Goal: Transaction & Acquisition: Book appointment/travel/reservation

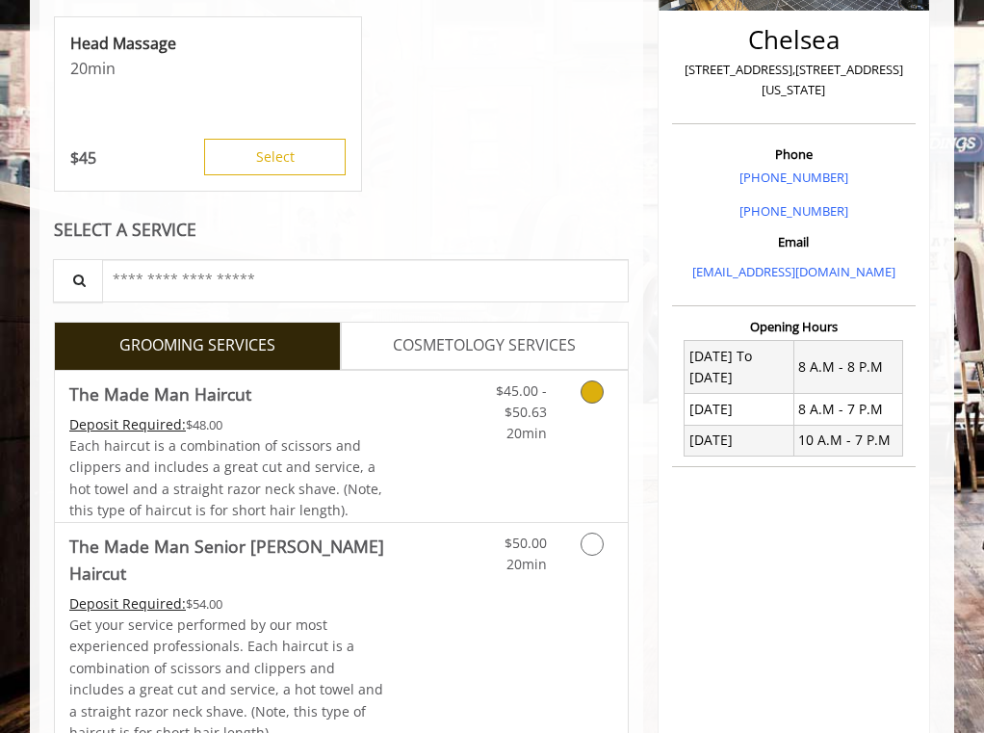
scroll to position [538, 0]
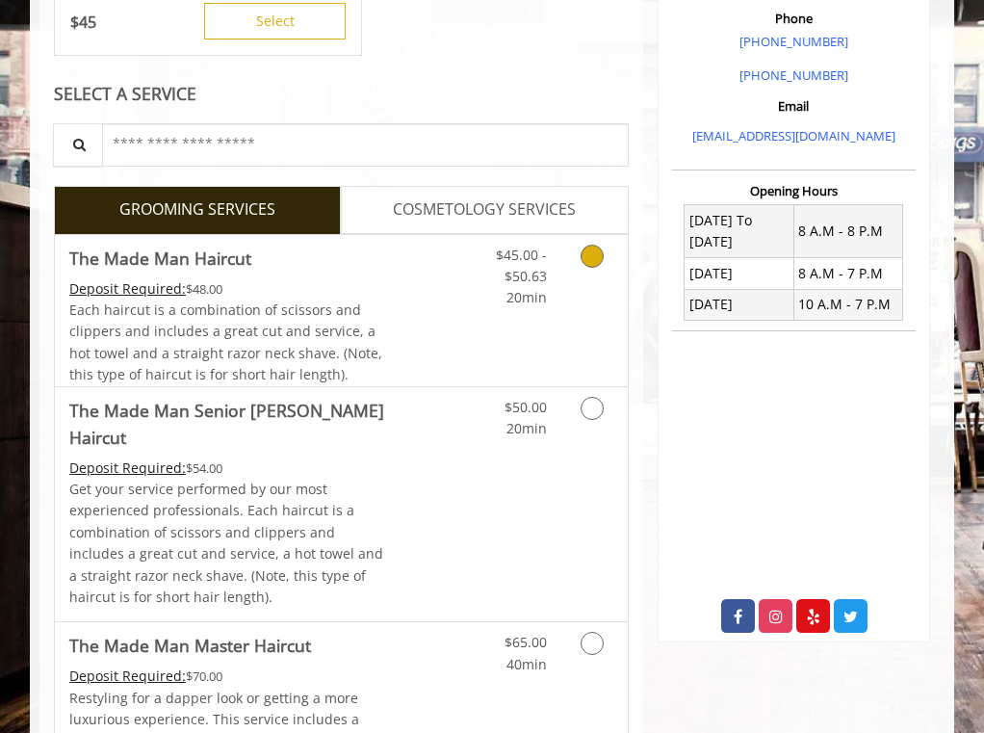
click at [430, 327] on link "Discounted Price" at bounding box center [436, 310] width 95 height 151
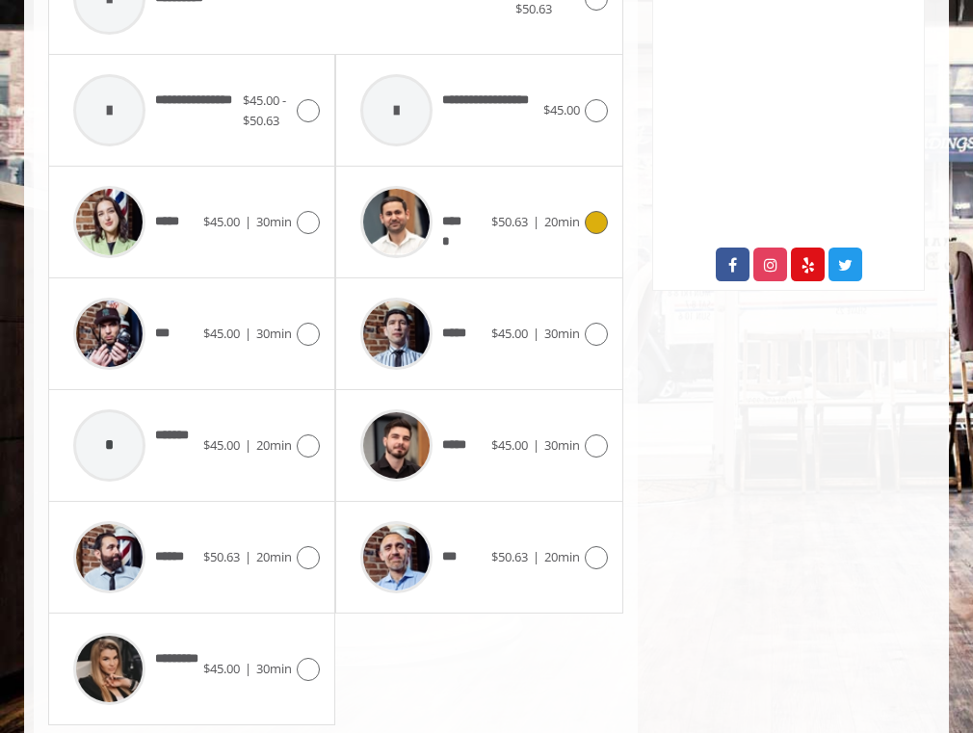
scroll to position [931, 0]
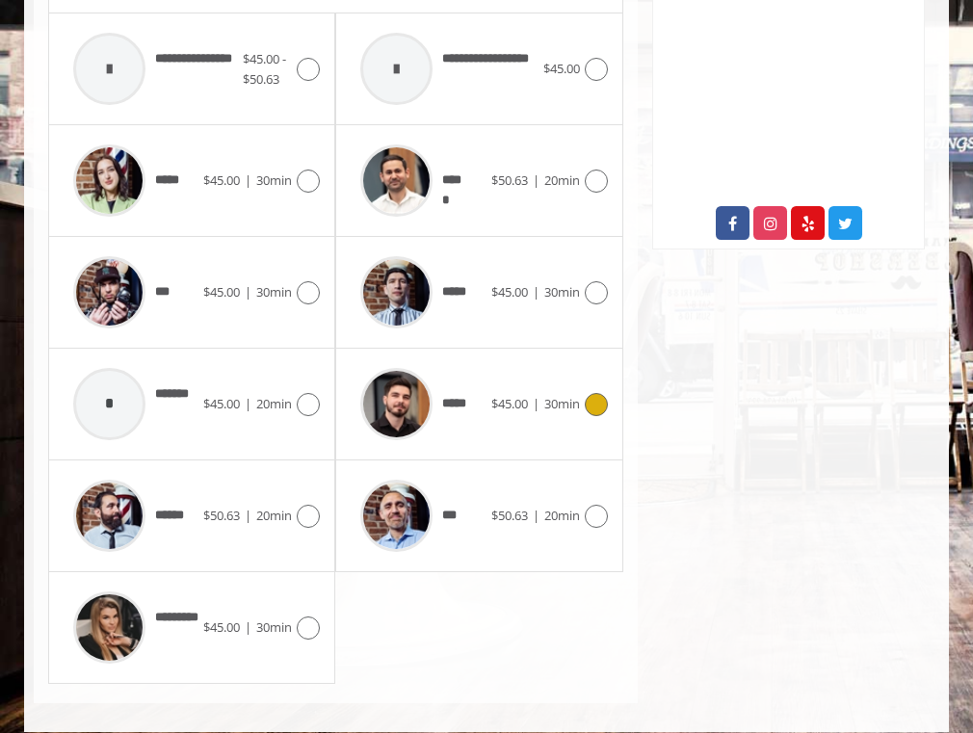
click at [429, 376] on div at bounding box center [397, 404] width 92 height 92
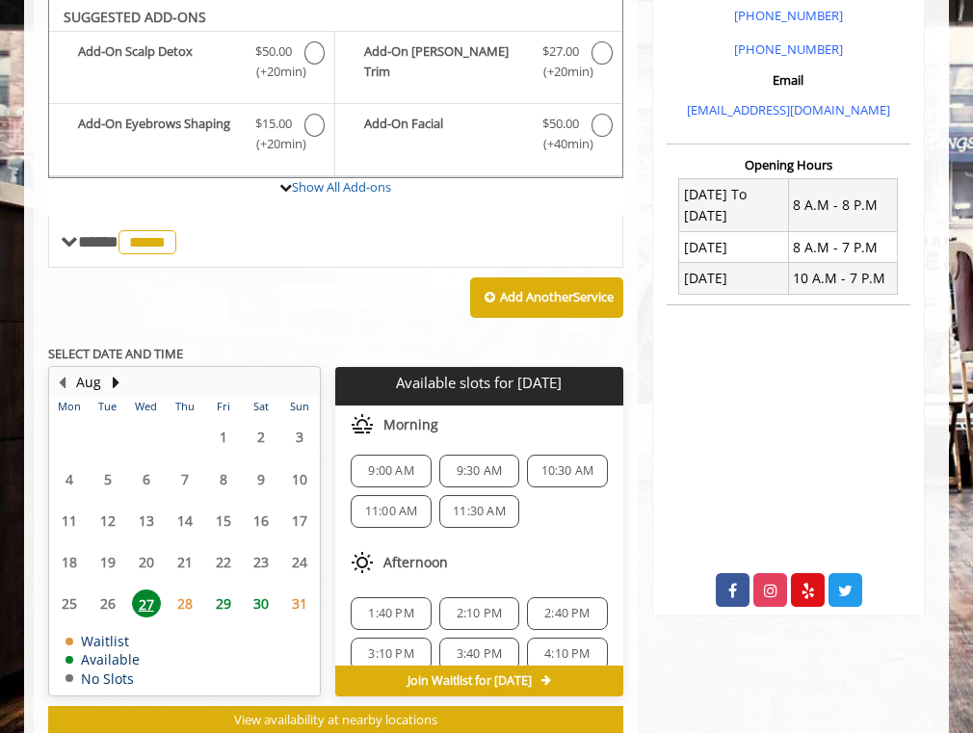
scroll to position [622, 0]
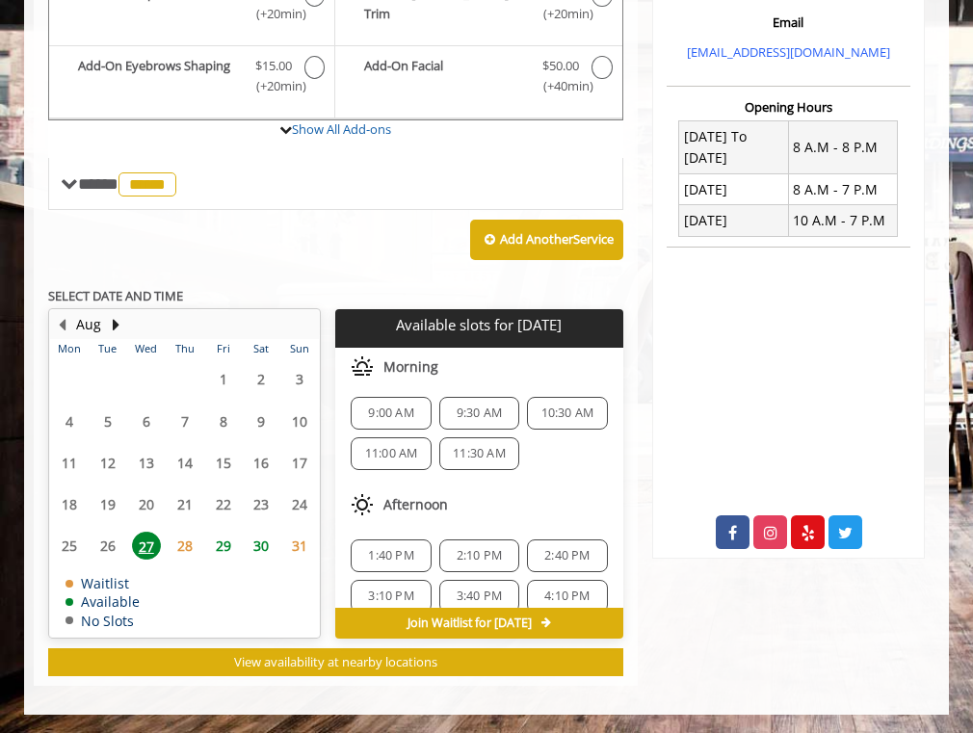
click at [172, 550] on span "28" at bounding box center [184, 546] width 29 height 28
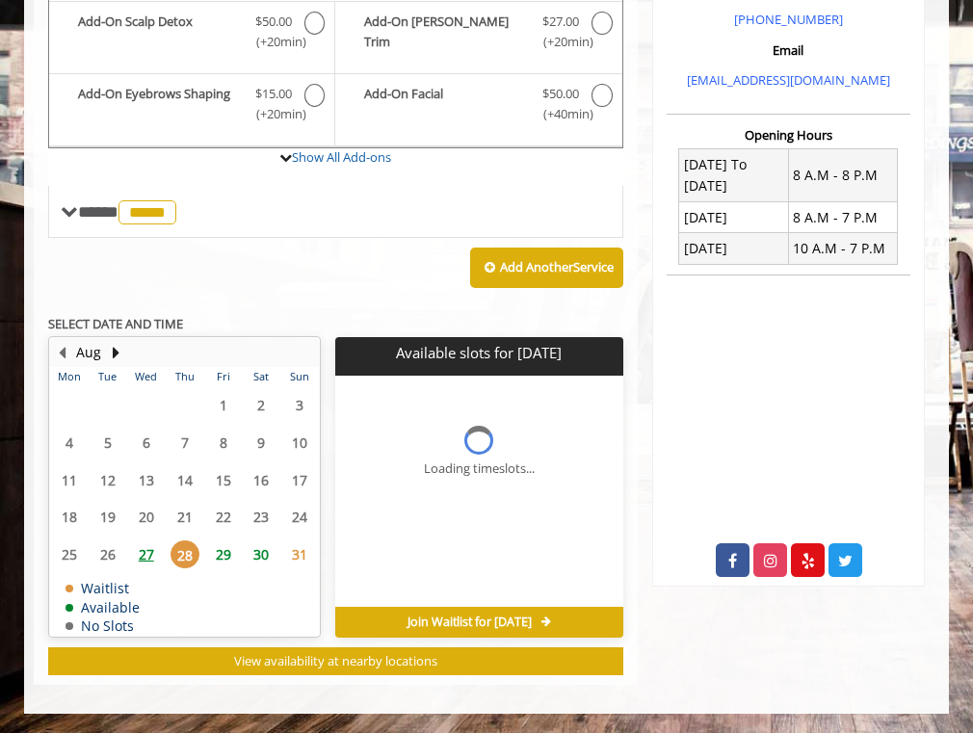
scroll to position [593, 0]
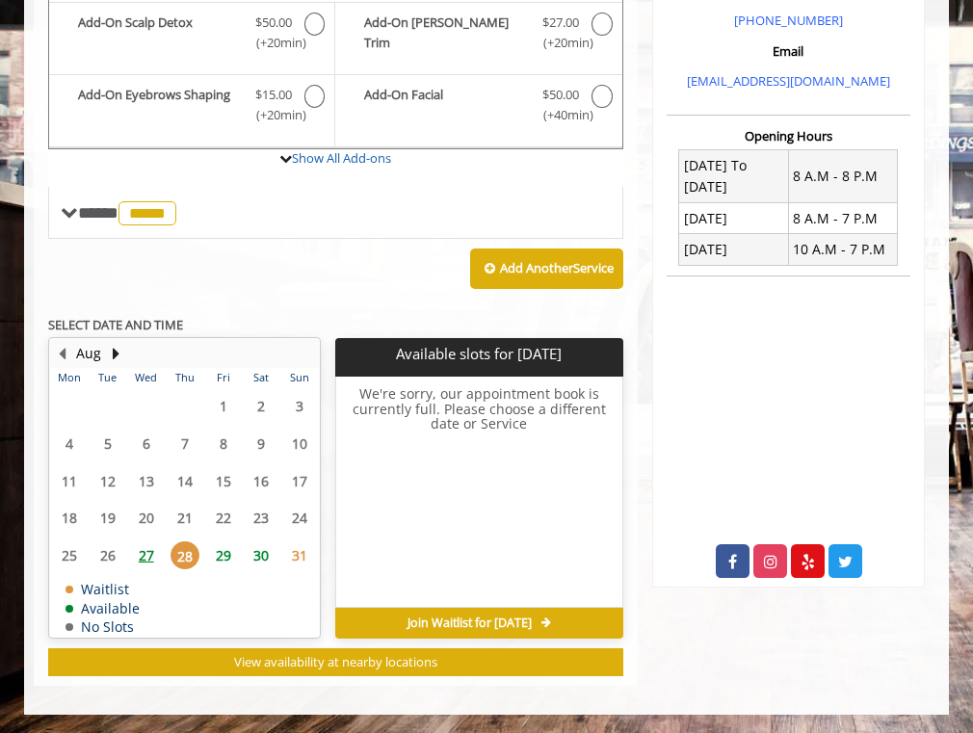
click at [145, 552] on span "27" at bounding box center [146, 555] width 29 height 28
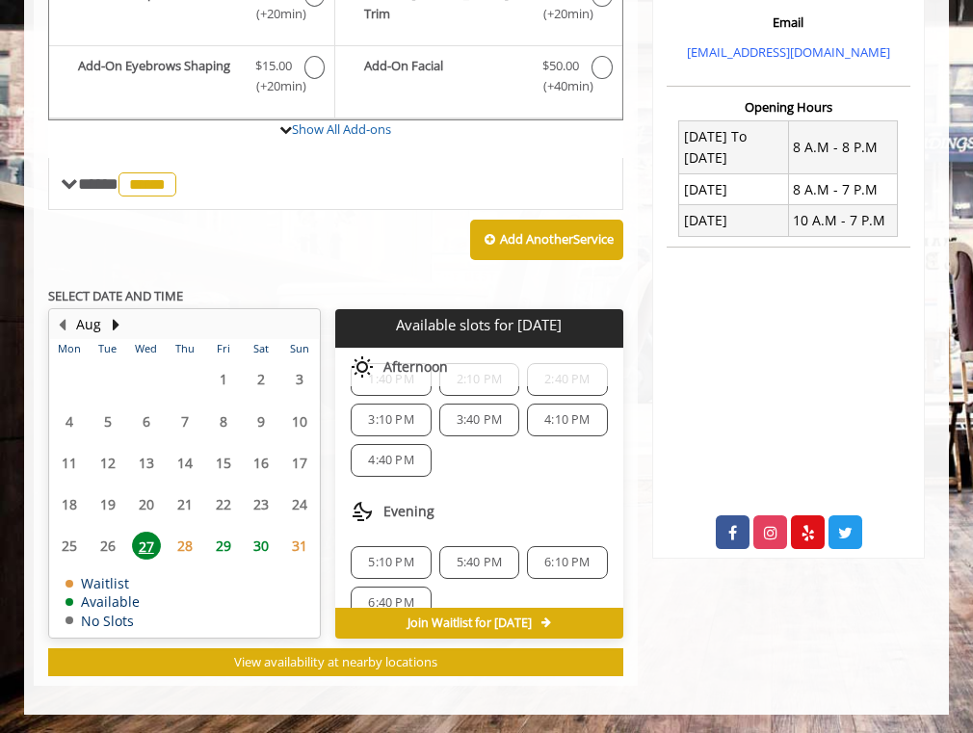
scroll to position [208, 0]
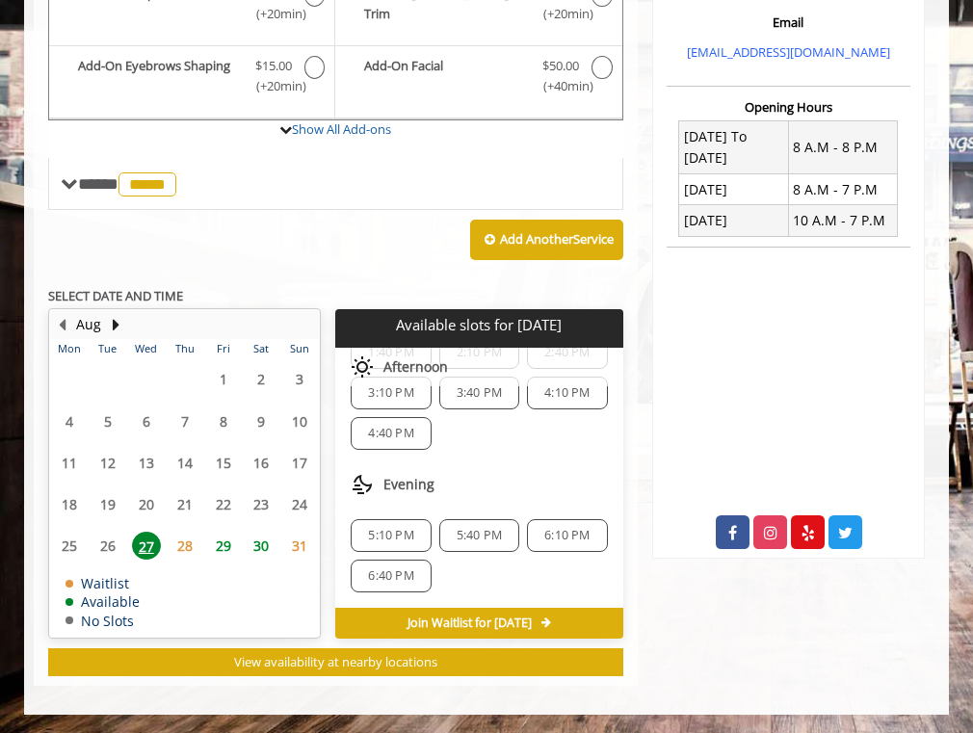
click at [222, 542] on span "29" at bounding box center [223, 546] width 29 height 28
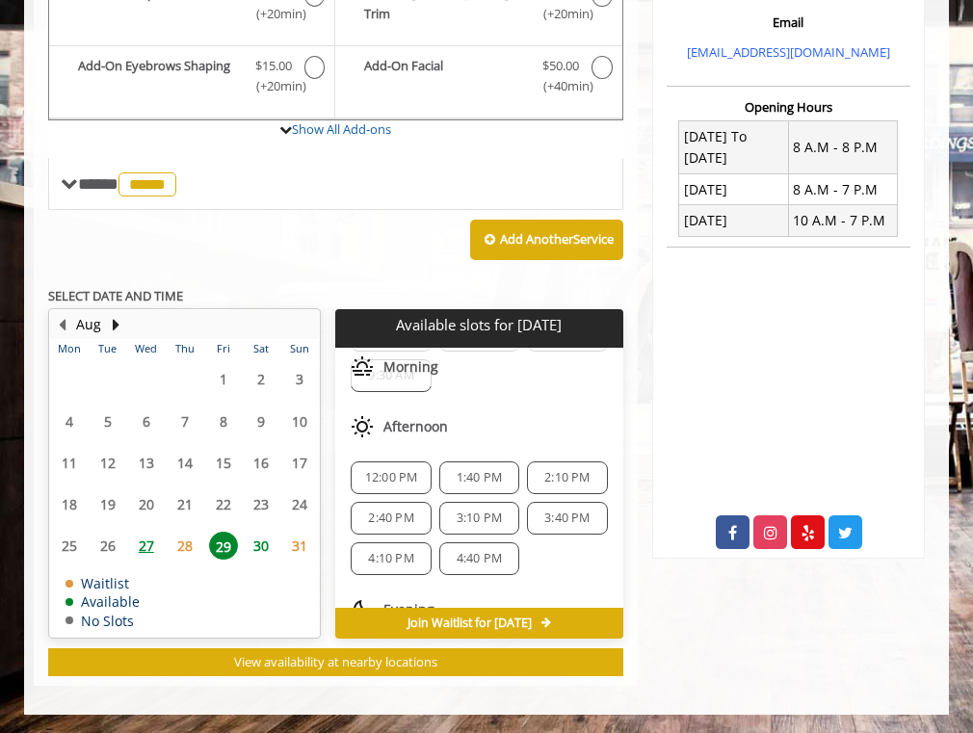
scroll to position [85, 0]
click at [260, 540] on span "30" at bounding box center [261, 546] width 29 height 28
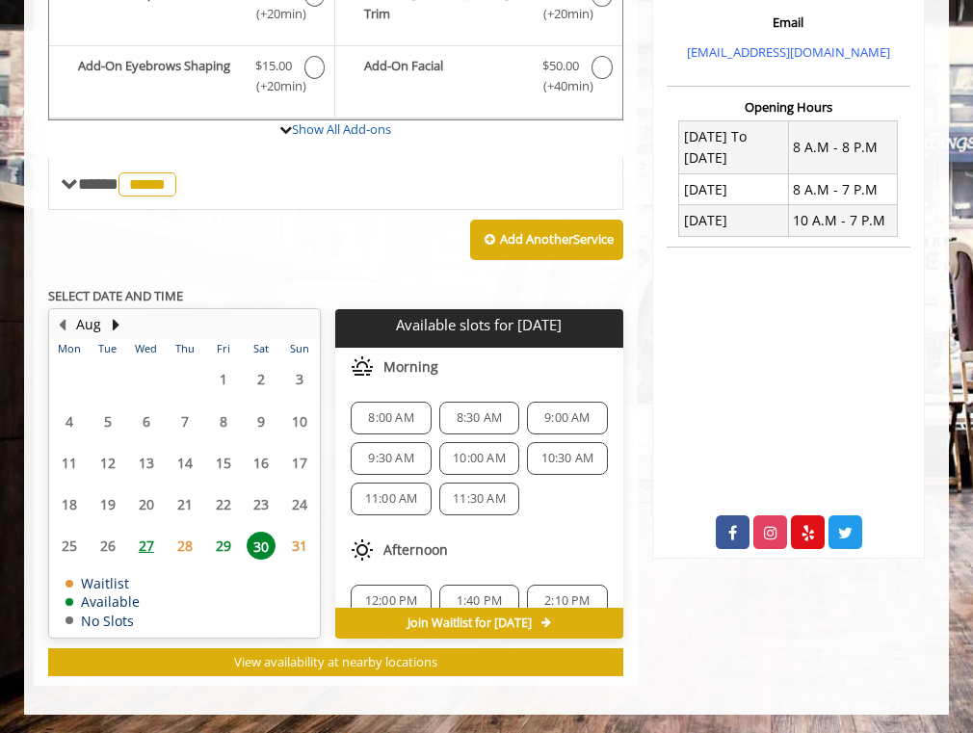
scroll to position [59, 0]
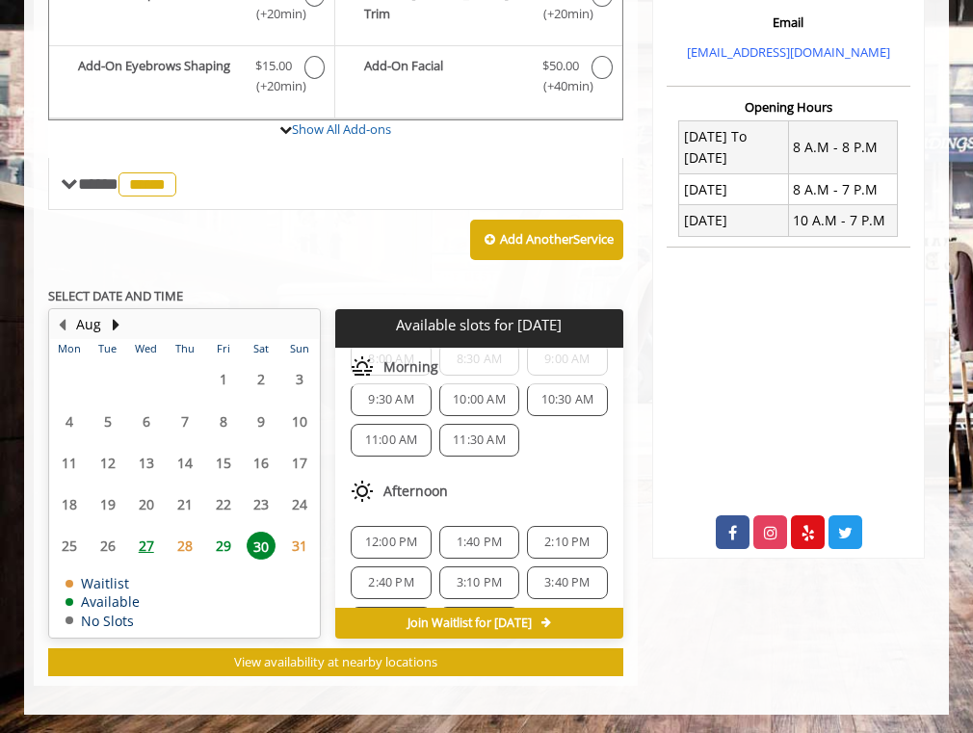
click at [147, 548] on span "27" at bounding box center [146, 546] width 29 height 28
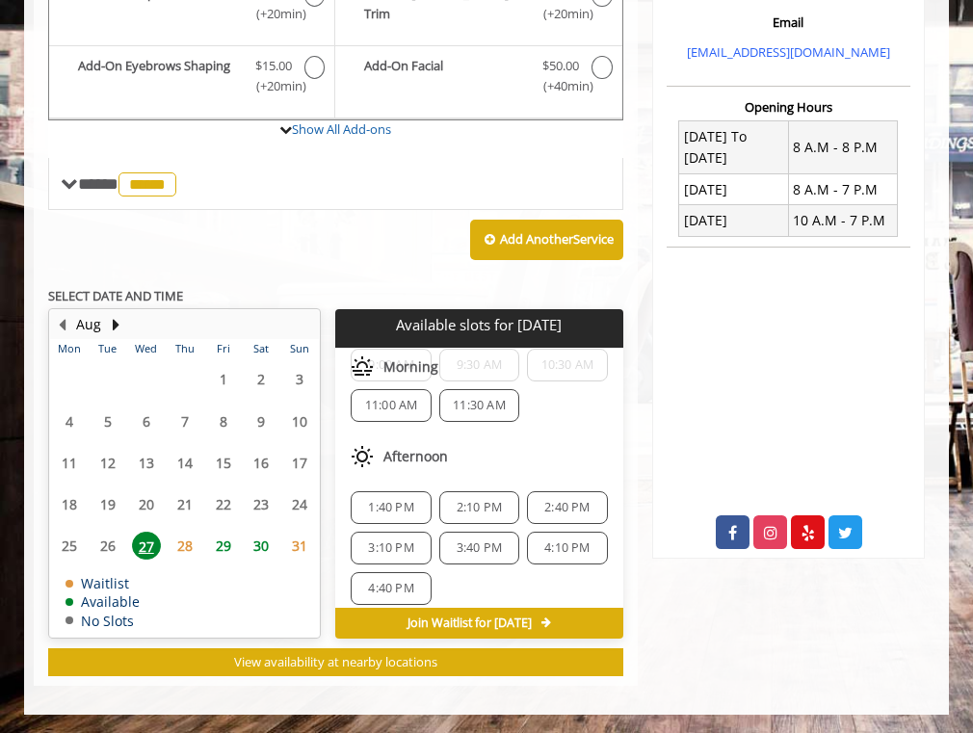
scroll to position [52, 0]
